Goal: Information Seeking & Learning: Learn about a topic

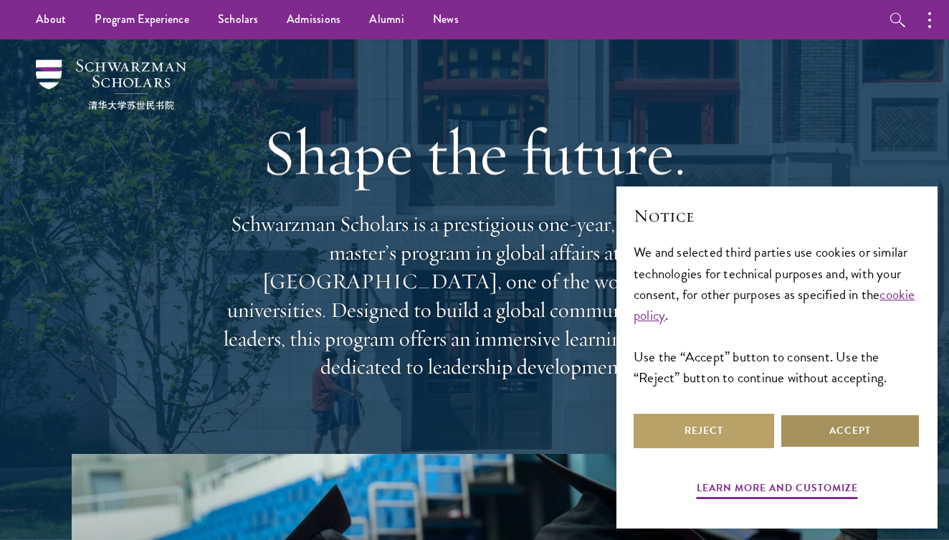
click at [878, 434] on button "Accept" at bounding box center [850, 431] width 140 height 34
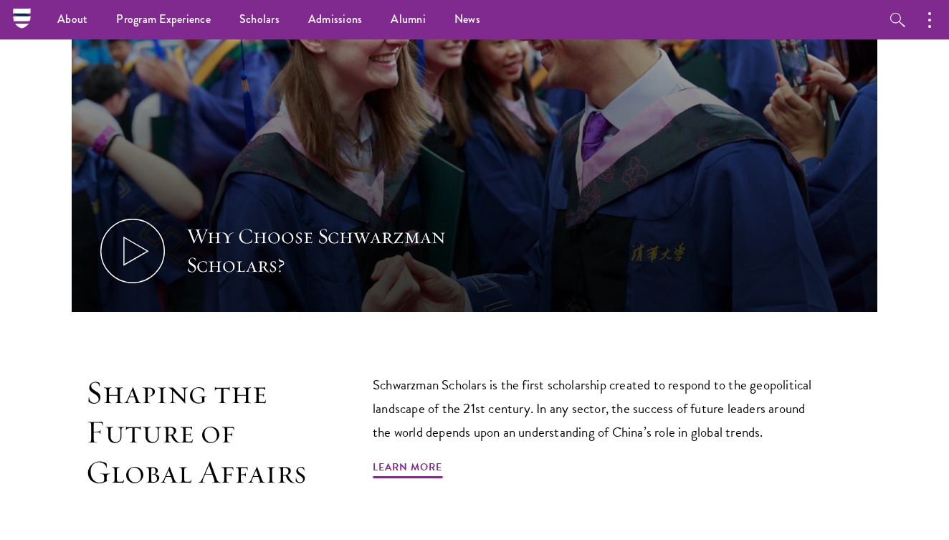
scroll to position [565, 0]
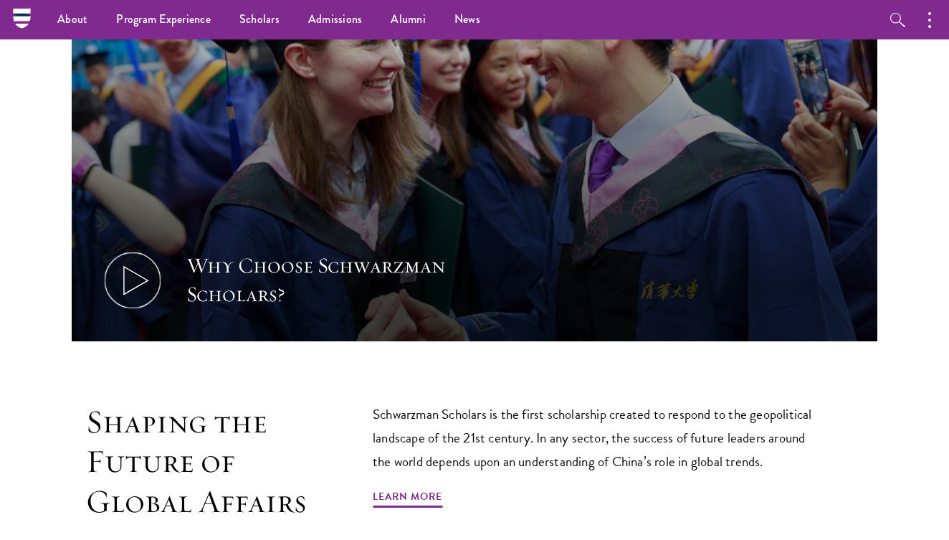
click at [140, 285] on icon at bounding box center [132, 280] width 64 height 64
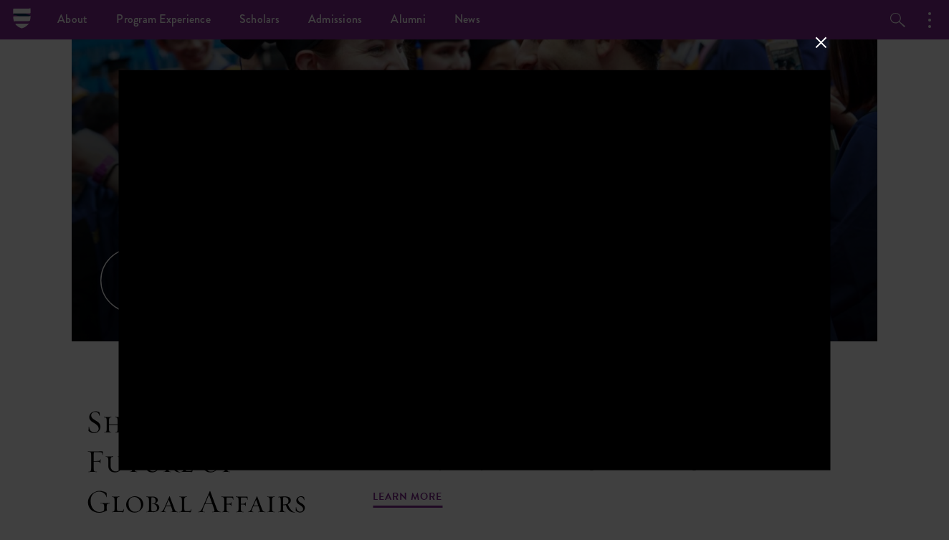
click at [821, 46] on button at bounding box center [820, 42] width 19 height 19
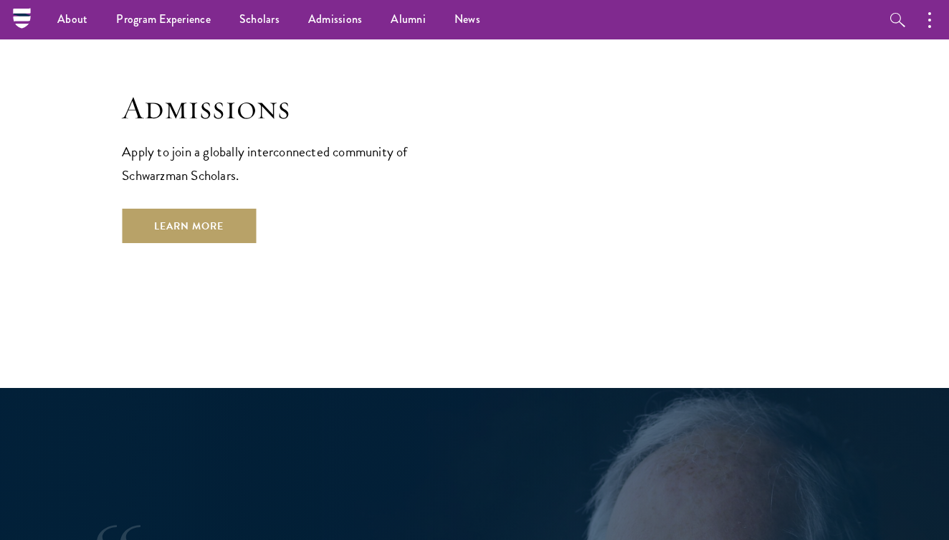
scroll to position [2371, 0]
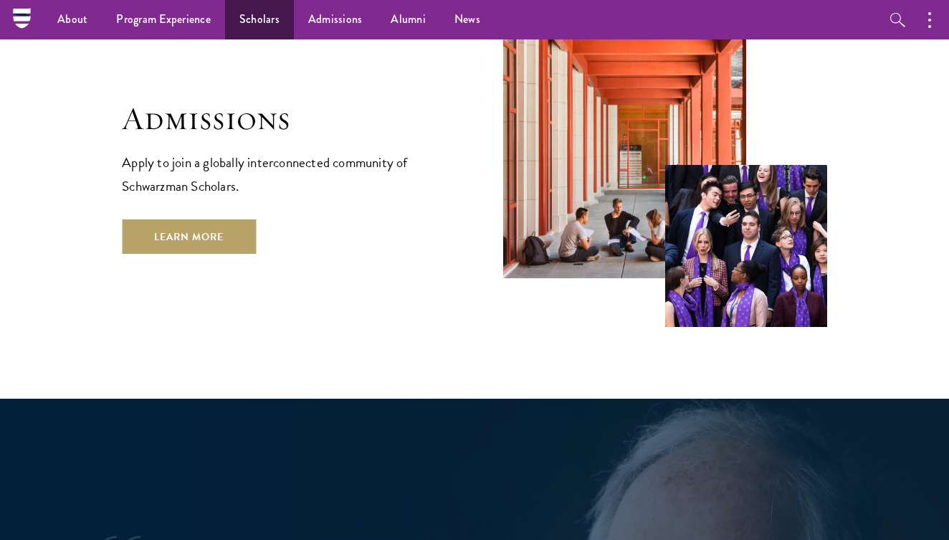
click at [261, 20] on link "Scholars" at bounding box center [259, 19] width 69 height 39
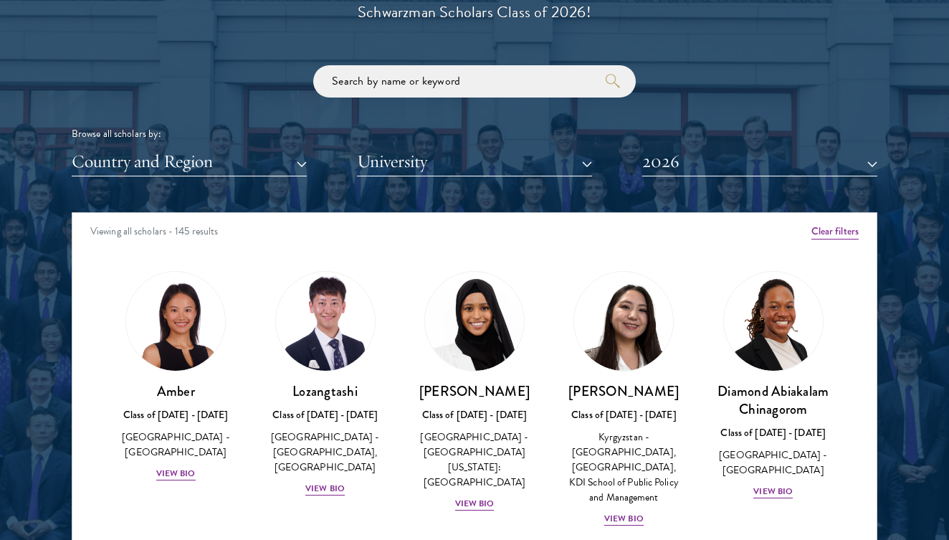
scroll to position [1653, 0]
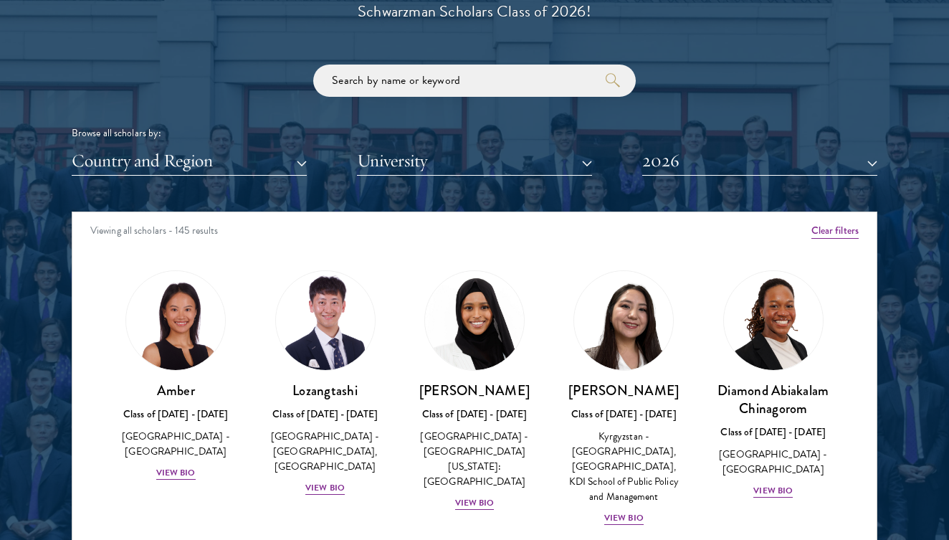
click at [249, 162] on button "Country and Region" at bounding box center [189, 160] width 235 height 29
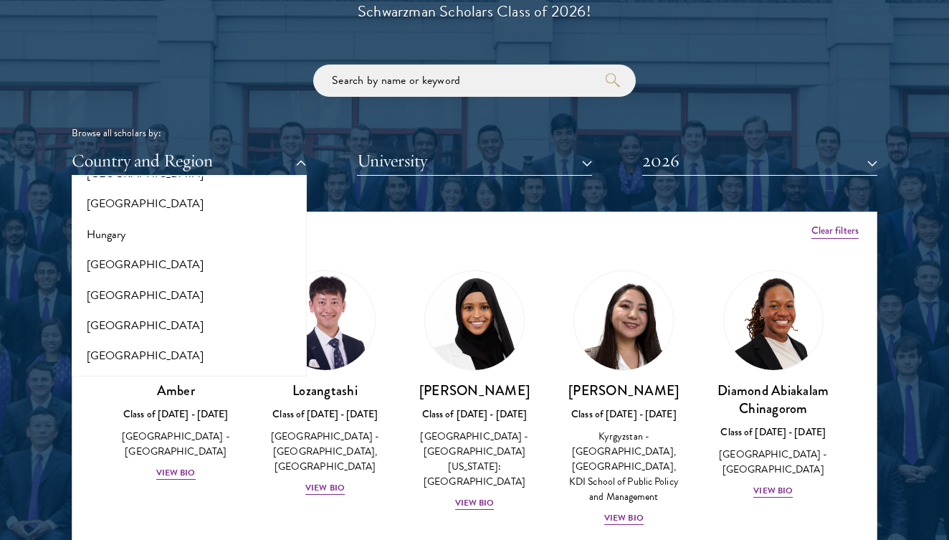
scroll to position [1047, 0]
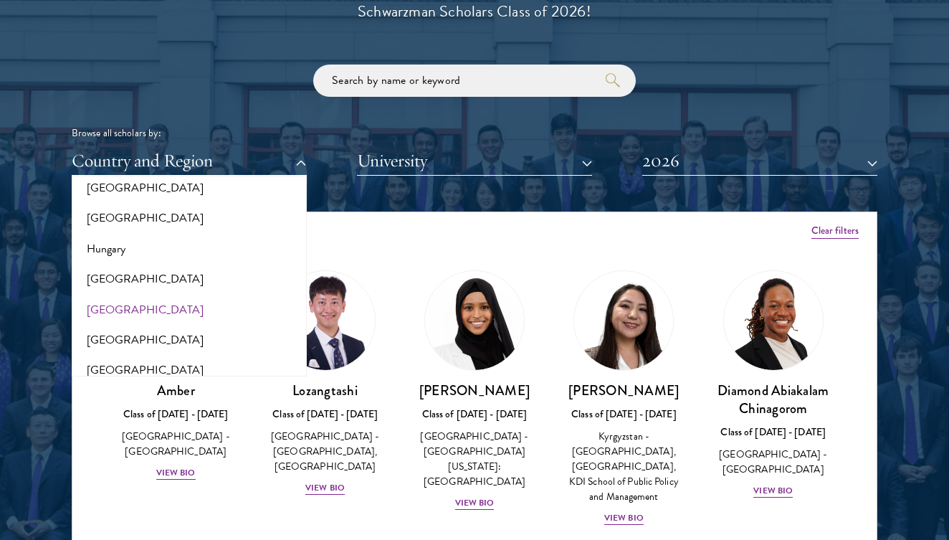
click at [129, 295] on button "[GEOGRAPHIC_DATA]" at bounding box center [189, 310] width 226 height 30
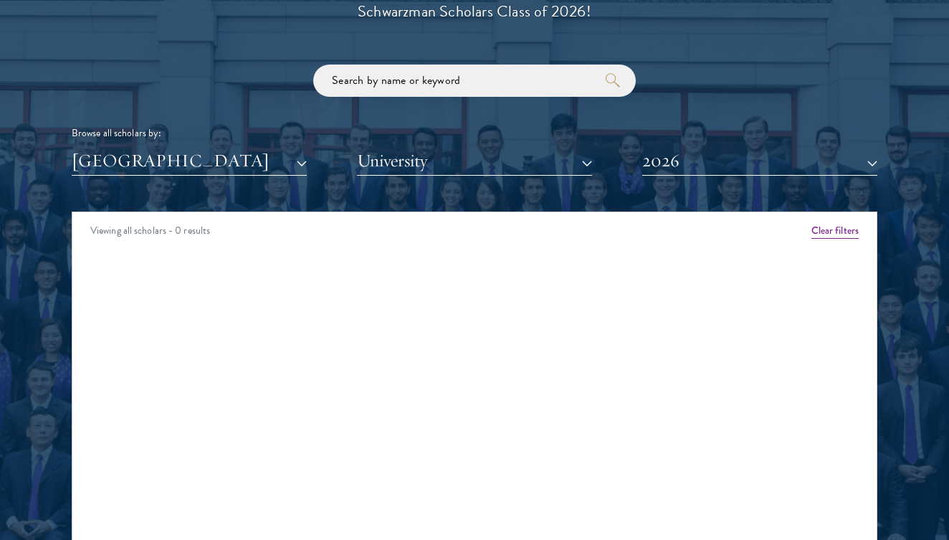
click at [674, 154] on button "2026" at bounding box center [759, 160] width 235 height 29
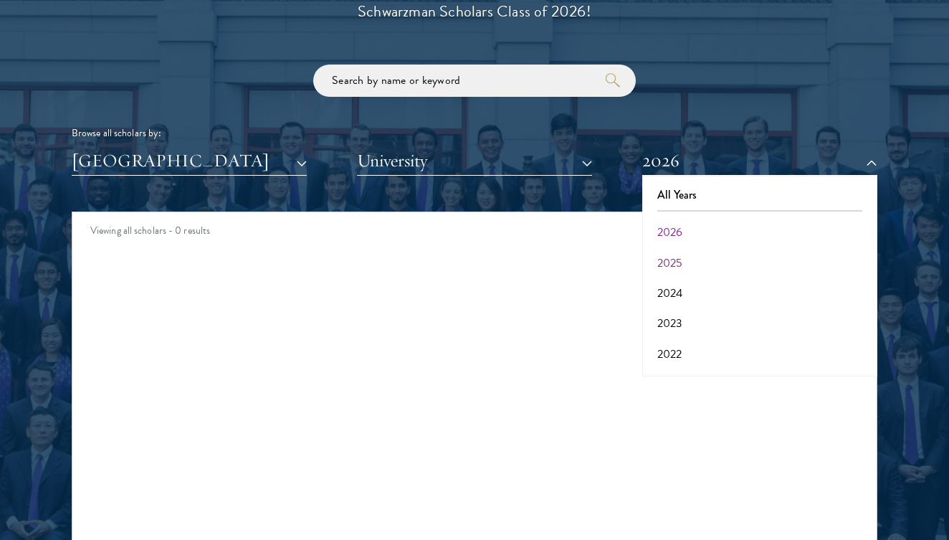
click at [673, 258] on button "2025" at bounding box center [759, 263] width 226 height 30
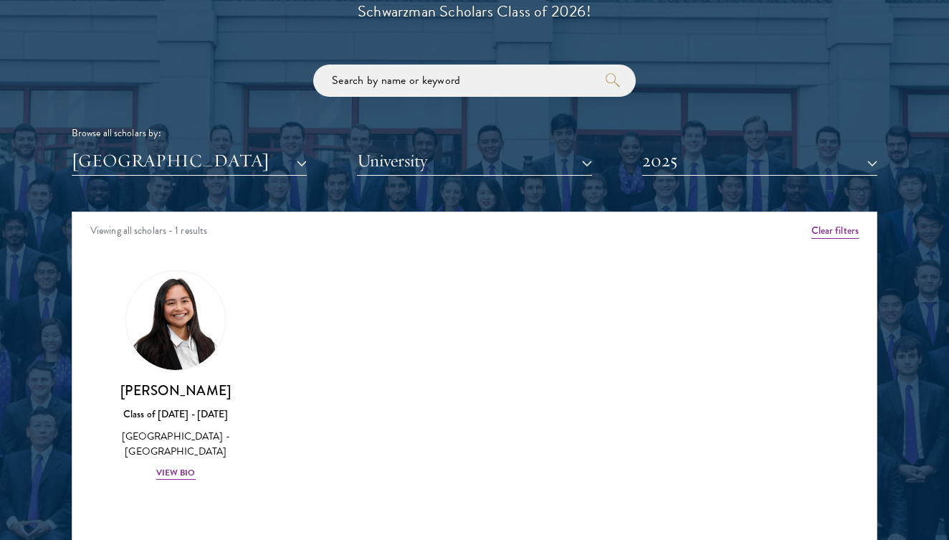
click at [702, 148] on button "2025" at bounding box center [759, 160] width 235 height 29
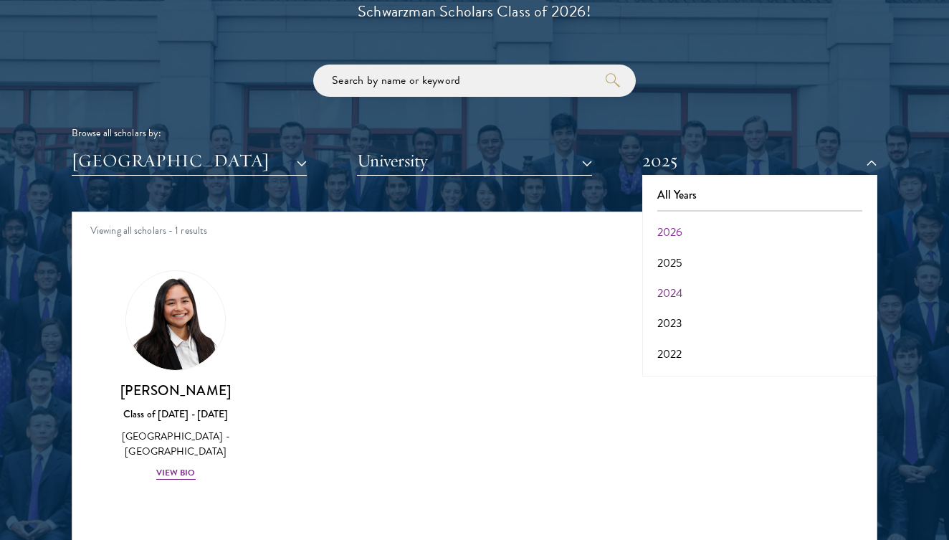
click at [680, 285] on button "2024" at bounding box center [759, 293] width 226 height 30
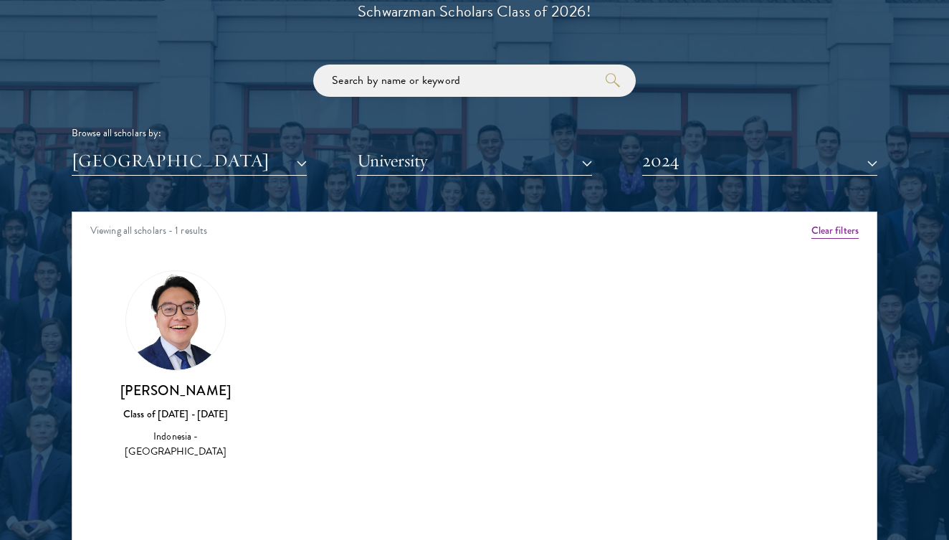
click at [746, 165] on button "2024" at bounding box center [759, 160] width 235 height 29
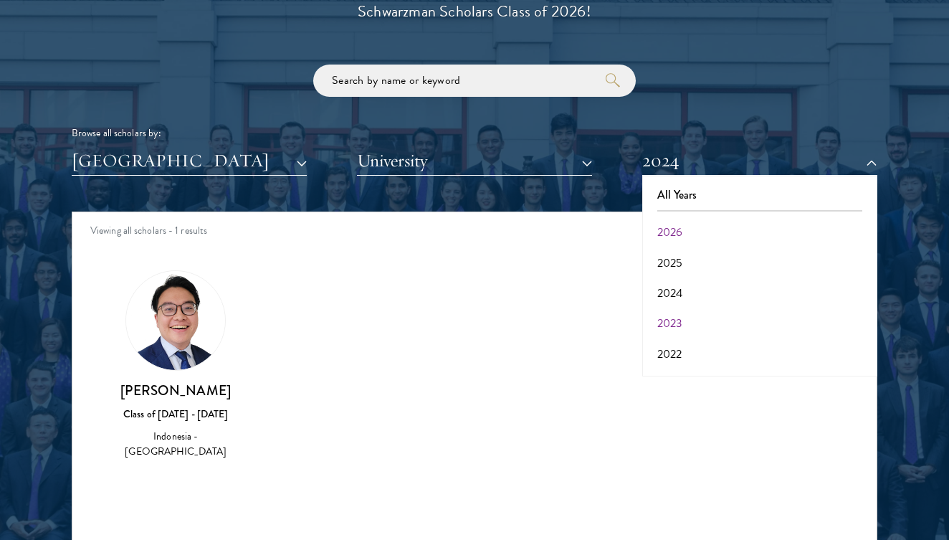
click at [680, 310] on button "2023" at bounding box center [759, 323] width 226 height 30
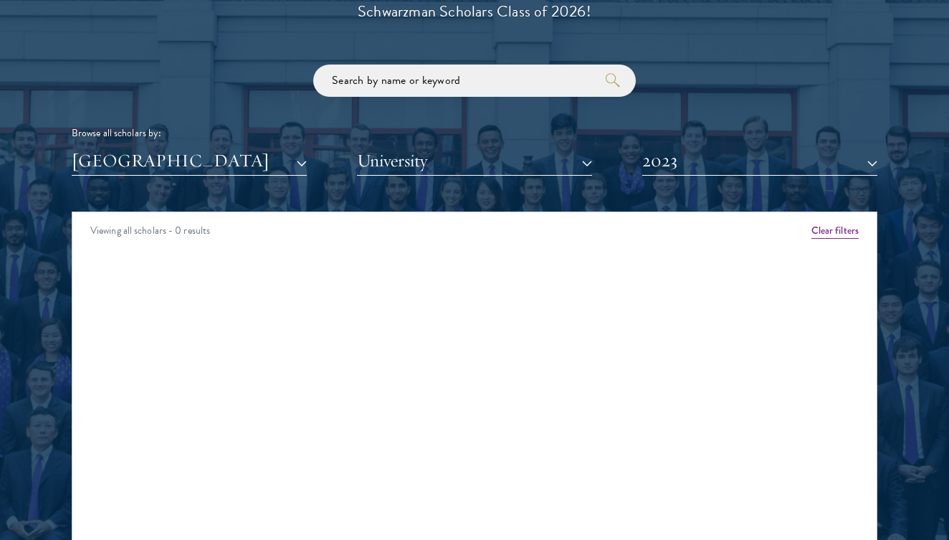
click at [708, 154] on button "2023" at bounding box center [759, 160] width 235 height 29
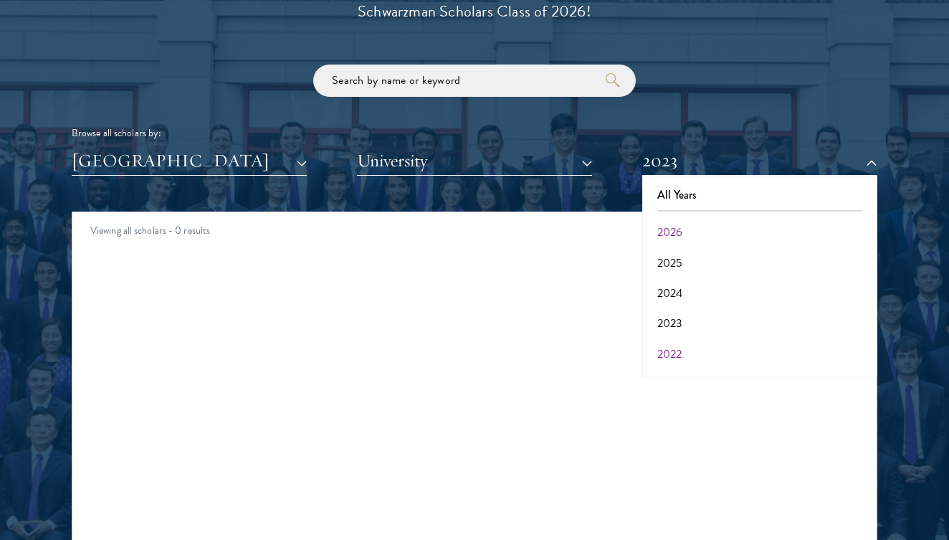
click at [680, 339] on button "2022" at bounding box center [759, 354] width 226 height 30
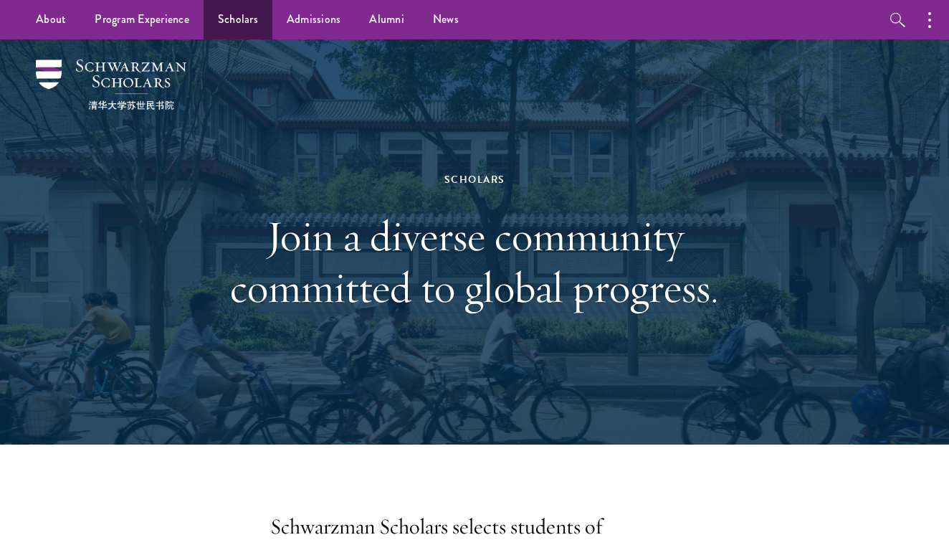
click at [242, 11] on link "Scholars" at bounding box center [238, 19] width 69 height 39
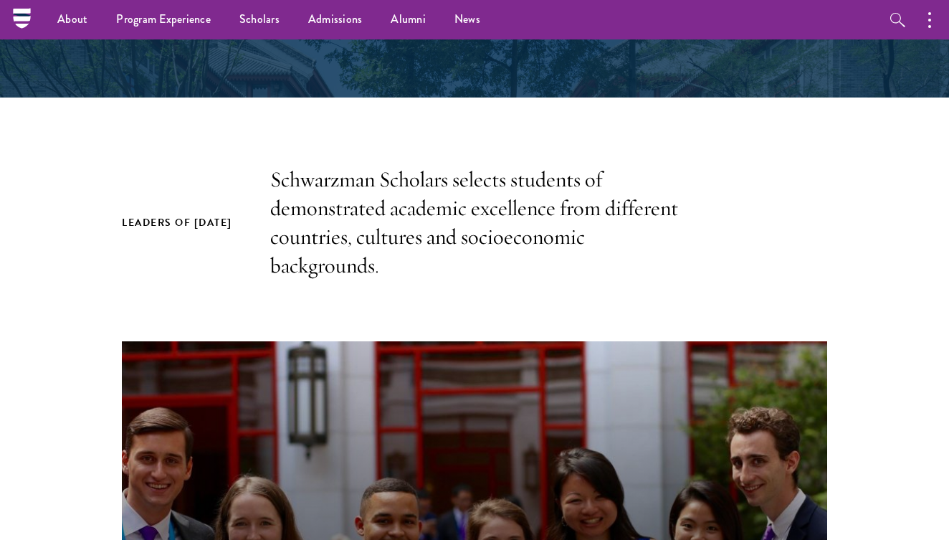
scroll to position [267, 0]
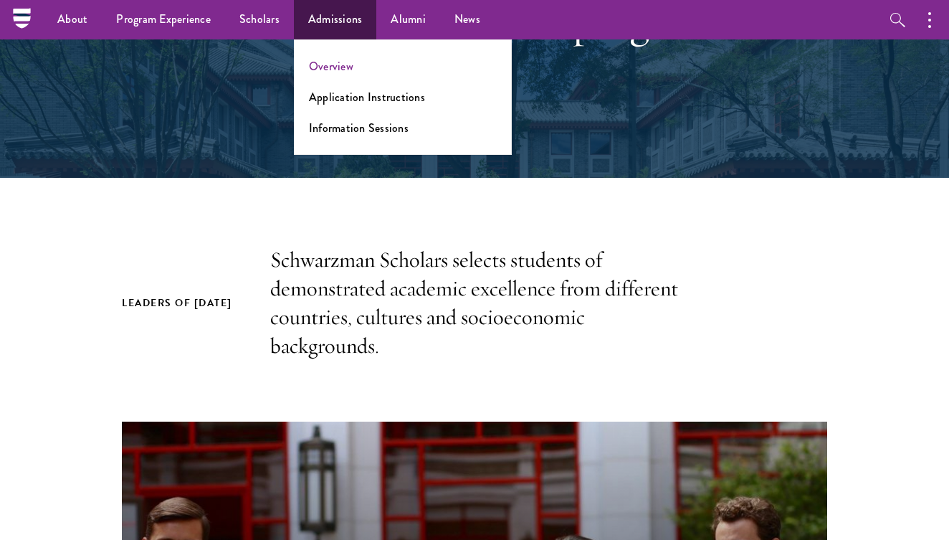
click at [338, 66] on link "Overview" at bounding box center [331, 66] width 44 height 16
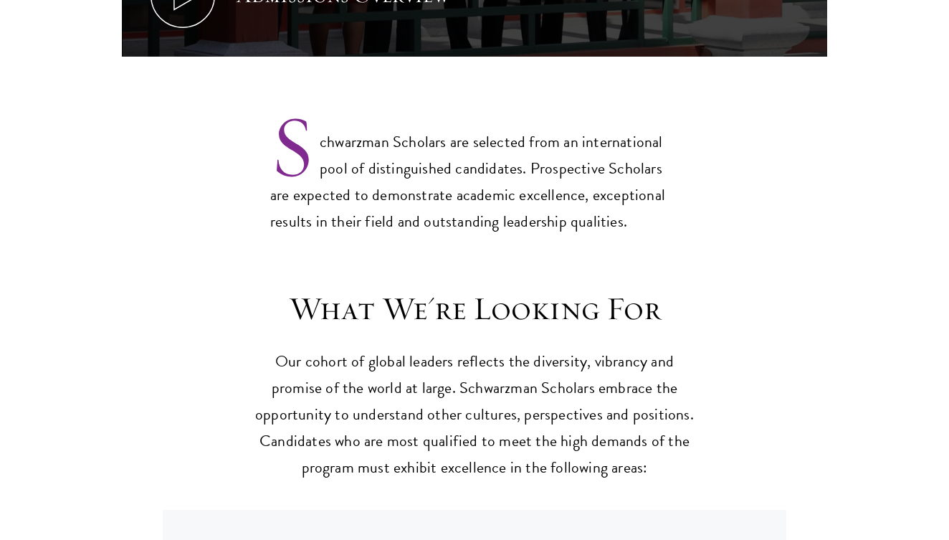
scroll to position [1086, 0]
click at [401, 137] on p "Schwarzman Scholars are selected from an international pool of distinguished ca…" at bounding box center [474, 170] width 408 height 130
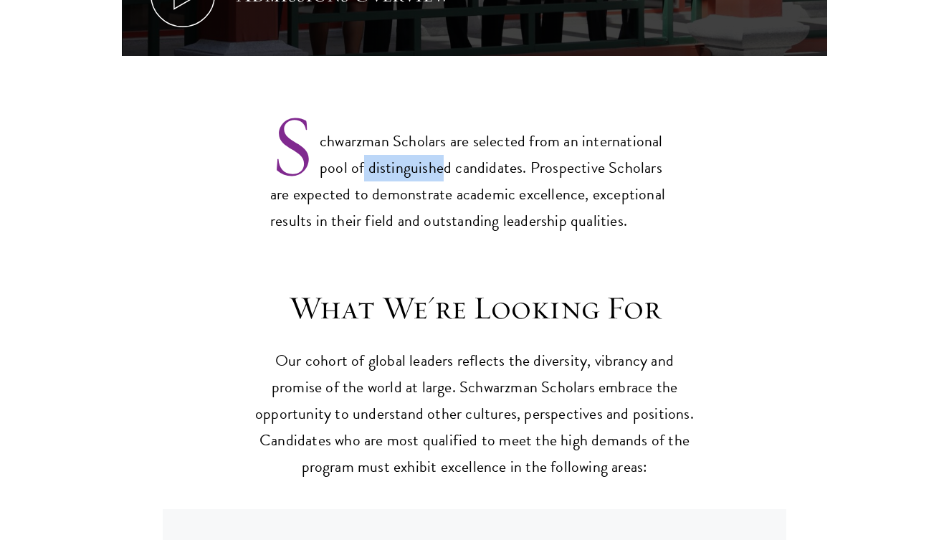
copy p "distinguishe"
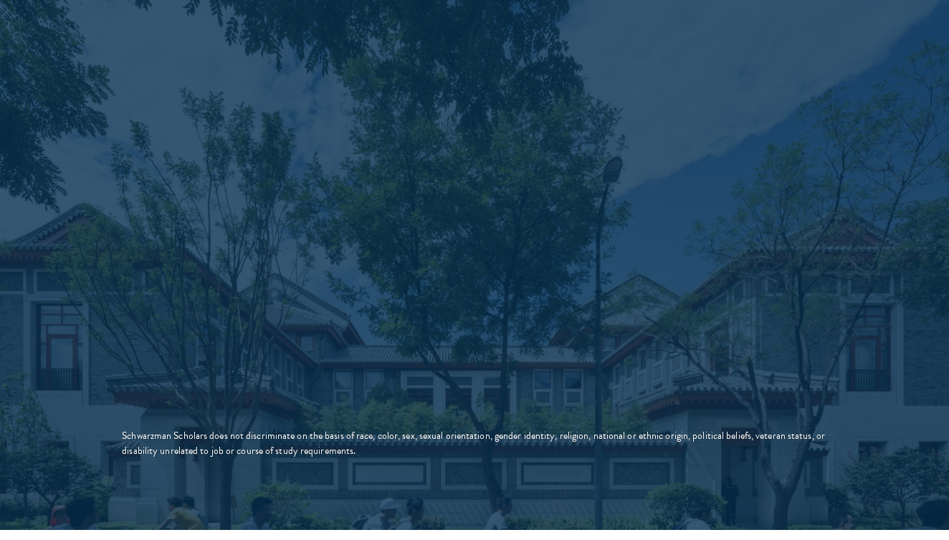
scroll to position [2422, 0]
